Goal: Information Seeking & Learning: Learn about a topic

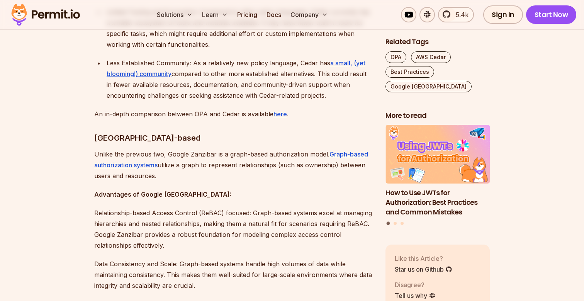
scroll to position [1459, 0]
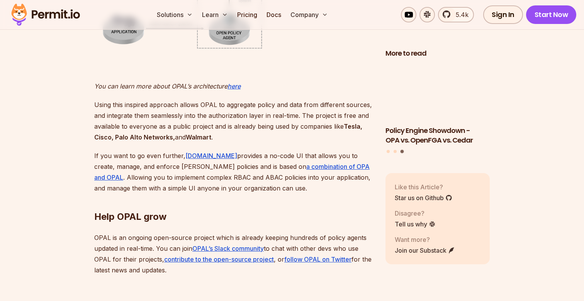
scroll to position [1887, 0]
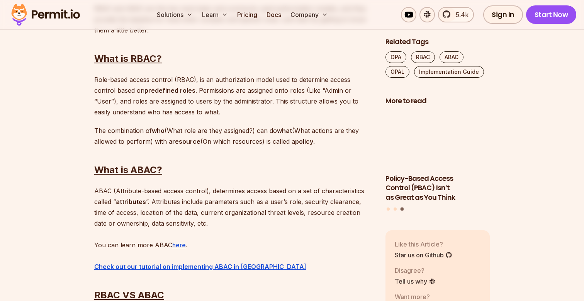
scroll to position [620, 0]
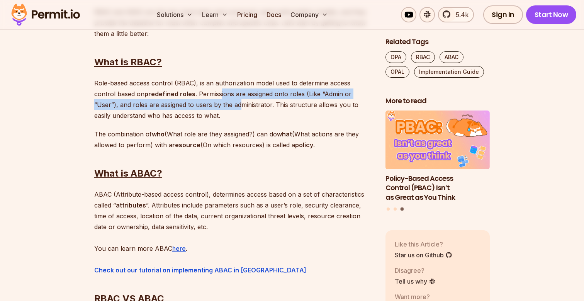
drag, startPoint x: 199, startPoint y: 93, endPoint x: 203, endPoint y: 105, distance: 12.2
click at [203, 105] on p "Role-based access control (RBAC), is an authorization model used to determine a…" at bounding box center [233, 99] width 279 height 43
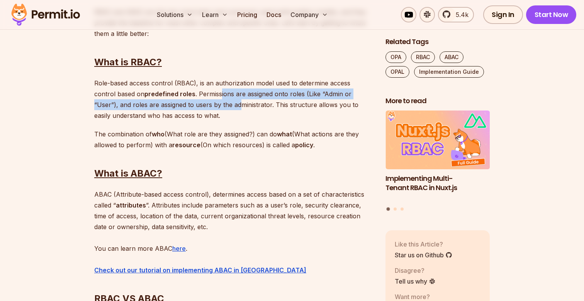
click at [203, 105] on p "Role-based access control (RBAC), is an authorization model used to determine a…" at bounding box center [233, 99] width 279 height 43
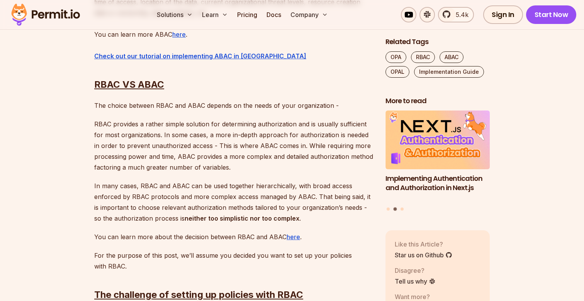
scroll to position [864, 0]
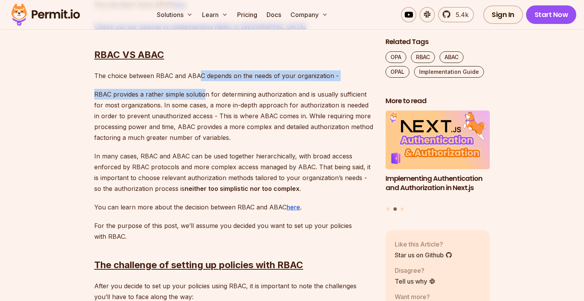
drag, startPoint x: 199, startPoint y: 74, endPoint x: 203, endPoint y: 98, distance: 24.3
click at [203, 98] on p "RBAC provides a rather simple solution for determining authorization and is usu…" at bounding box center [233, 116] width 279 height 54
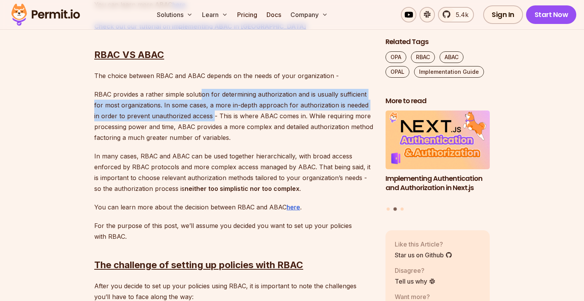
drag, startPoint x: 202, startPoint y: 94, endPoint x: 206, endPoint y: 115, distance: 21.7
click at [206, 115] on p "RBAC provides a rather simple solution for determining authorization and is usu…" at bounding box center [233, 116] width 279 height 54
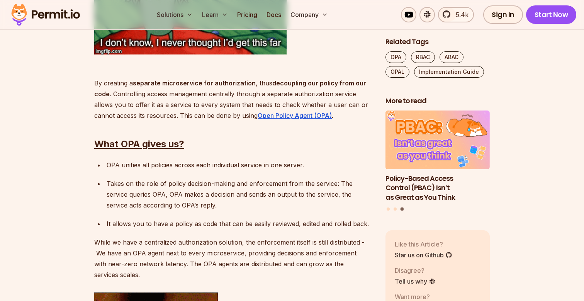
scroll to position [1453, 0]
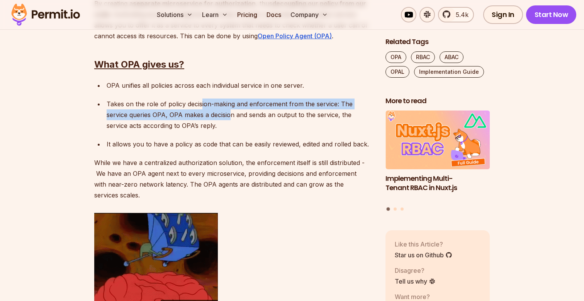
drag, startPoint x: 201, startPoint y: 105, endPoint x: 207, endPoint y: 118, distance: 14.3
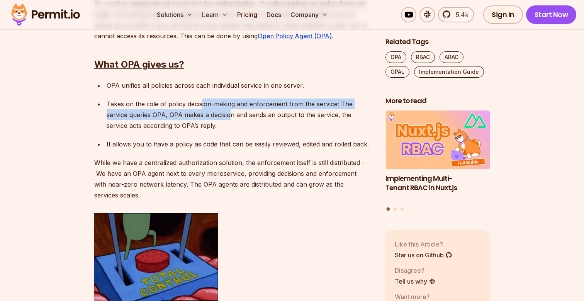
click at [207, 118] on p "Takes on the role of policy decision-making and enforcement from the service: ⁠…" at bounding box center [240, 114] width 266 height 32
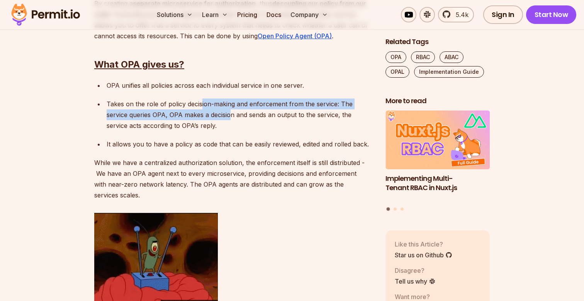
click at [207, 118] on p "Takes on the role of policy decision-making and enforcement from the service: ⁠…" at bounding box center [240, 114] width 266 height 32
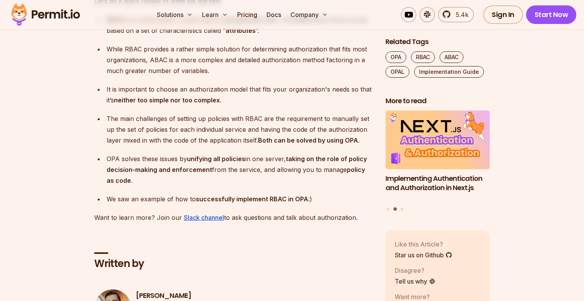
scroll to position [3147, 0]
